Goal: Task Accomplishment & Management: Use online tool/utility

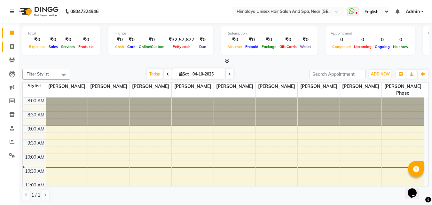
click at [5, 44] on link "Invoice" at bounding box center [9, 47] width 15 height 11
select select "4594"
select select "service"
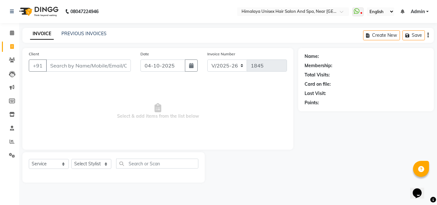
click at [90, 65] on input "Client" at bounding box center [88, 66] width 85 height 12
click at [95, 68] on input "Client" at bounding box center [88, 66] width 85 height 12
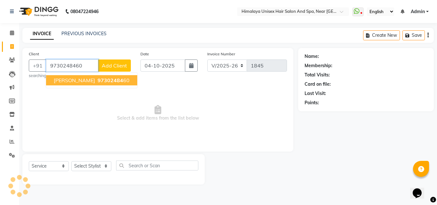
type input "9730248460"
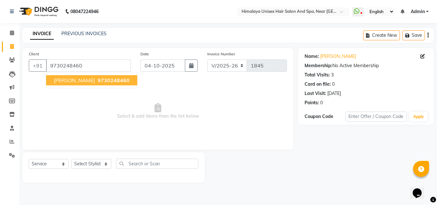
click at [100, 81] on span "9730248460" at bounding box center [114, 80] width 32 height 6
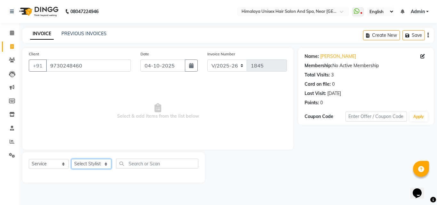
click at [108, 163] on select "Select Stylist [PERSON_NAME] Phase [PERSON_NAME] [PERSON_NAME] [PERSON_NAME] [P…" at bounding box center [91, 164] width 40 height 10
select select "26948"
click at [71, 159] on select "Select Stylist [PERSON_NAME] Phase [PERSON_NAME] [PERSON_NAME] [PERSON_NAME] [P…" at bounding box center [91, 164] width 40 height 10
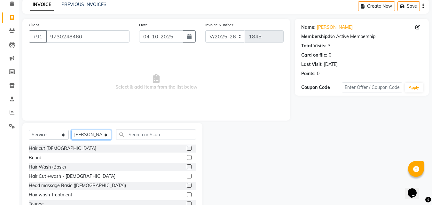
scroll to position [51, 0]
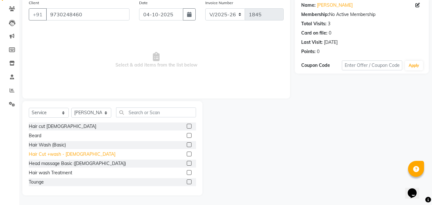
click at [44, 154] on div "Hair Cut +wash - [DEMOGRAPHIC_DATA]" at bounding box center [72, 154] width 87 height 7
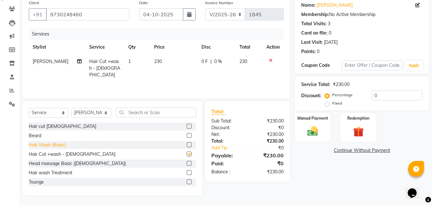
checkbox input "false"
click at [313, 130] on img at bounding box center [313, 131] width 18 height 13
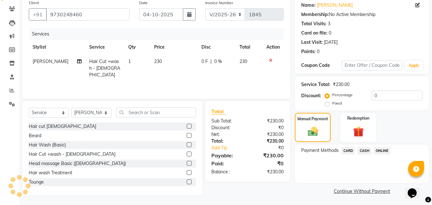
click at [384, 149] on span "ONLINE" at bounding box center [382, 150] width 17 height 7
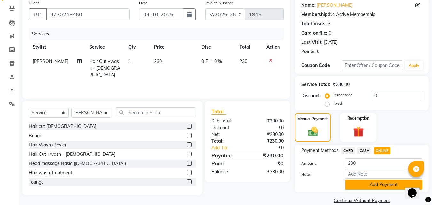
click at [389, 186] on button "Add Payment" at bounding box center [383, 185] width 77 height 10
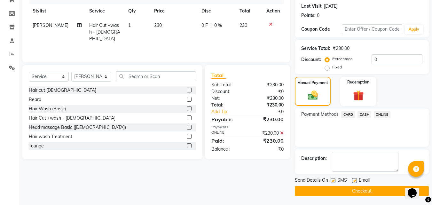
scroll to position [88, 0]
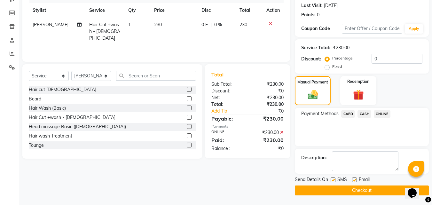
click at [366, 190] on button "Checkout" at bounding box center [362, 191] width 134 height 10
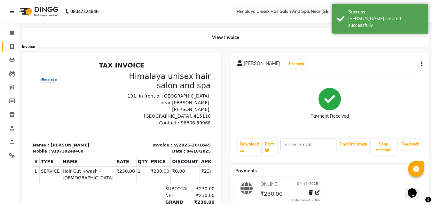
click at [8, 47] on span at bounding box center [11, 46] width 11 height 7
select select "4594"
select select "service"
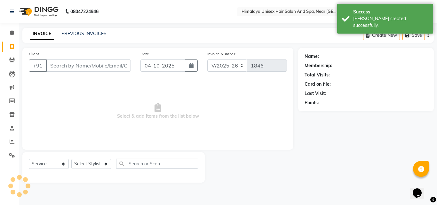
click at [8, 47] on span at bounding box center [11, 46] width 11 height 7
select select "4594"
select select "service"
